Goal: Task Accomplishment & Management: Use online tool/utility

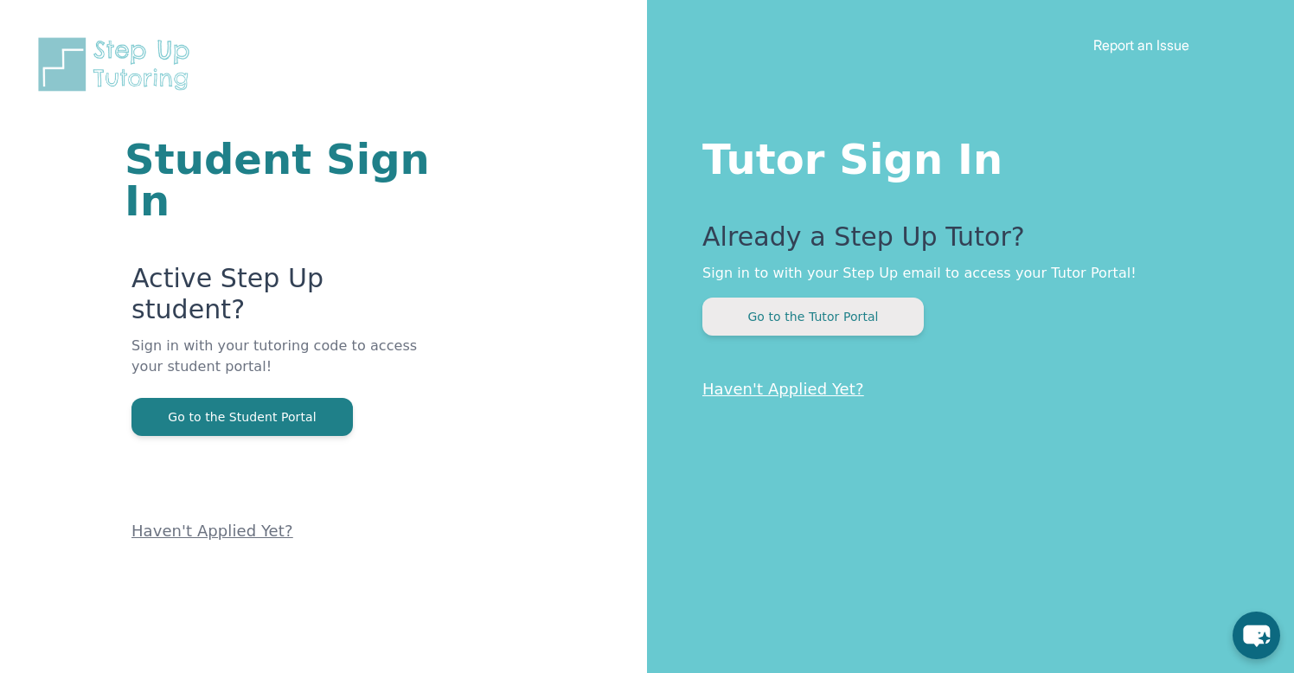
click at [883, 322] on button "Go to the Tutor Portal" at bounding box center [812, 317] width 221 height 38
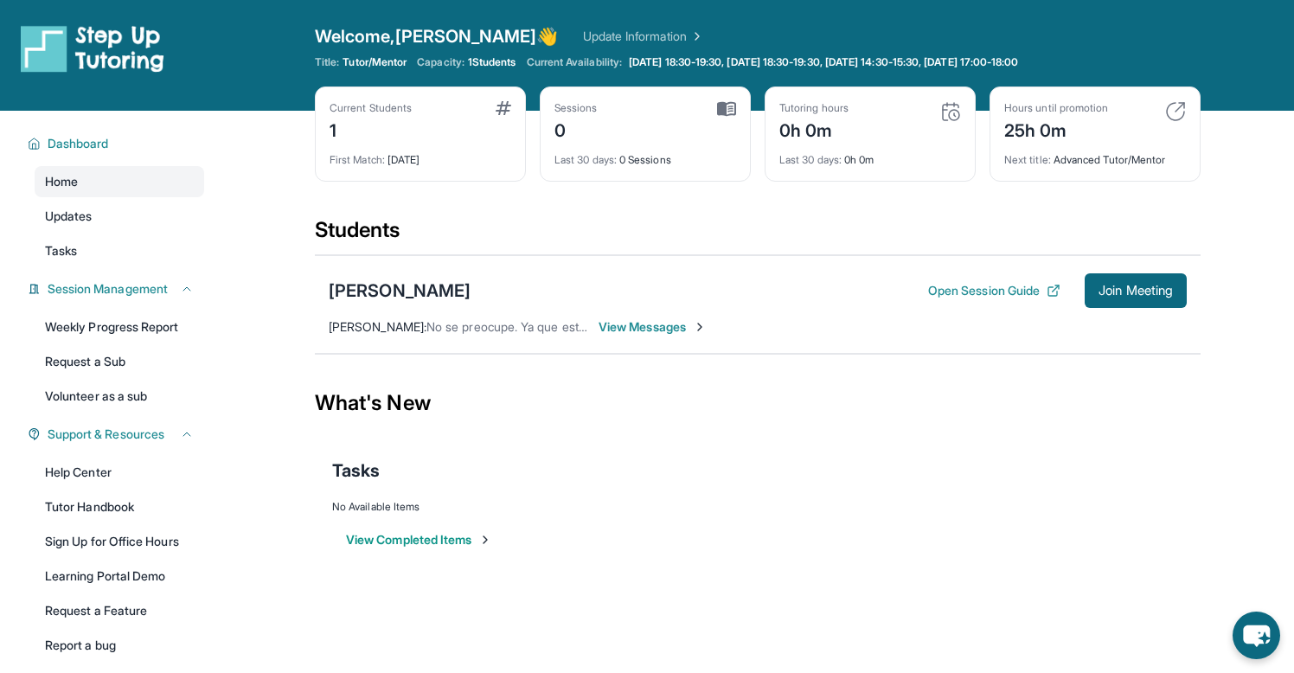
click at [486, 548] on button "View Completed Items" at bounding box center [419, 539] width 146 height 17
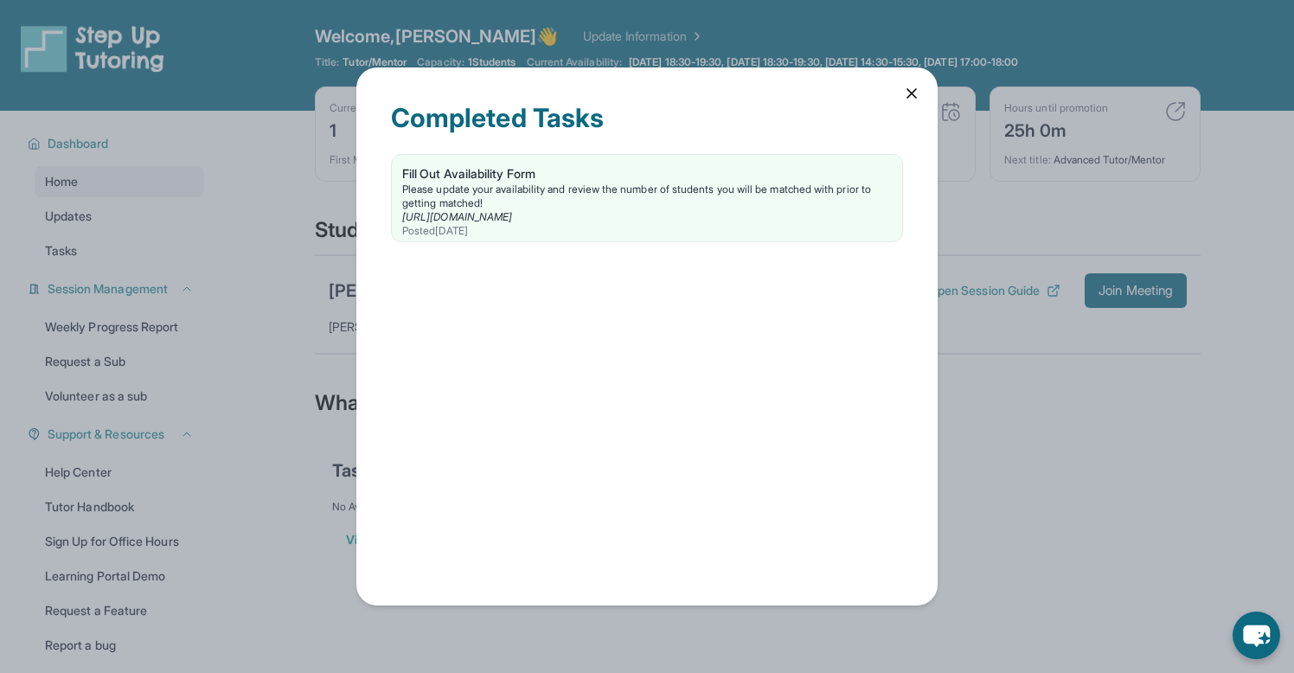
click at [911, 98] on icon at bounding box center [911, 93] width 17 height 17
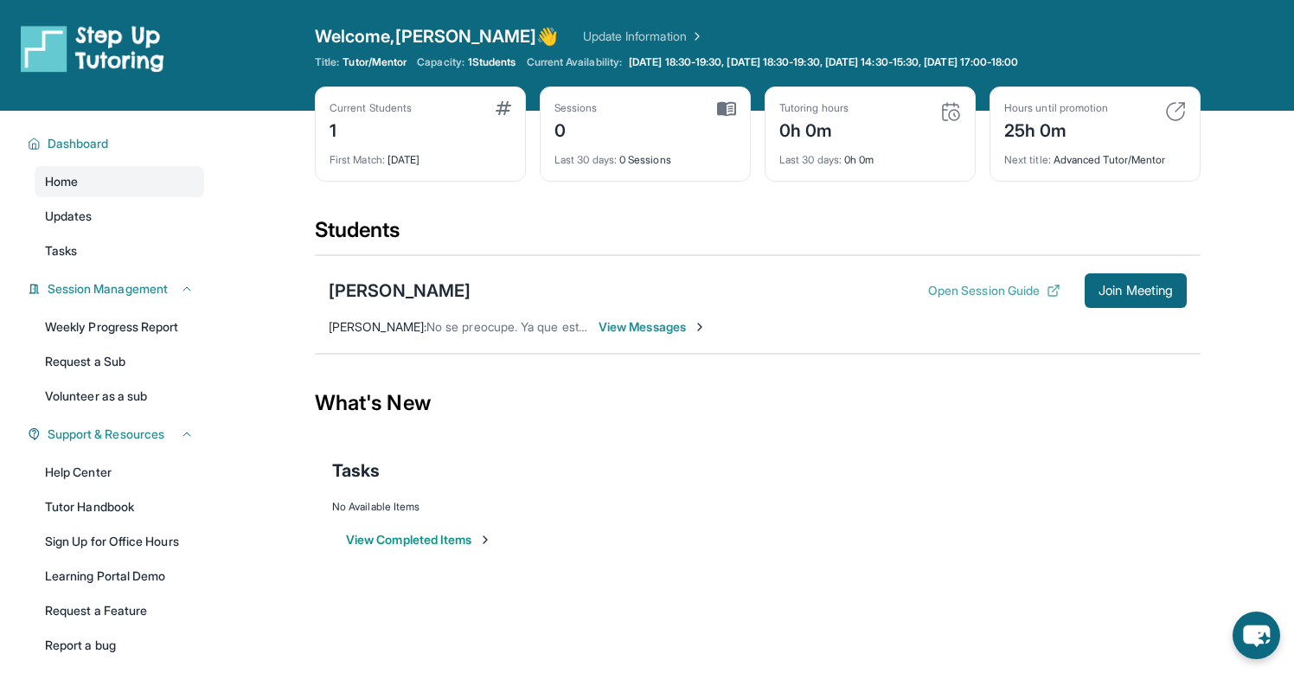
click at [934, 287] on button "Open Session Guide" at bounding box center [994, 290] width 132 height 17
